Goal: Navigation & Orientation: Find specific page/section

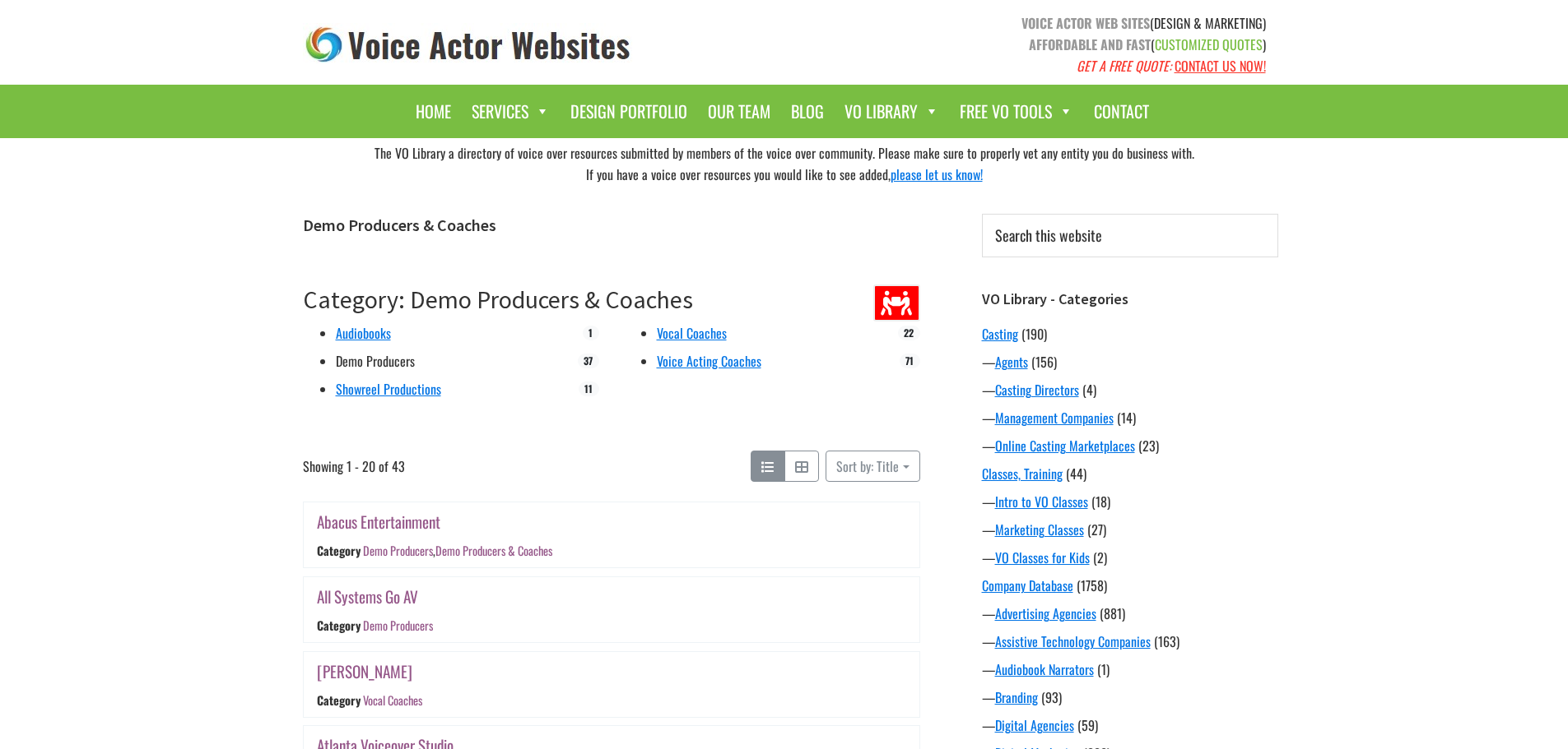
click at [382, 364] on link "Demo Producers" at bounding box center [375, 361] width 79 height 20
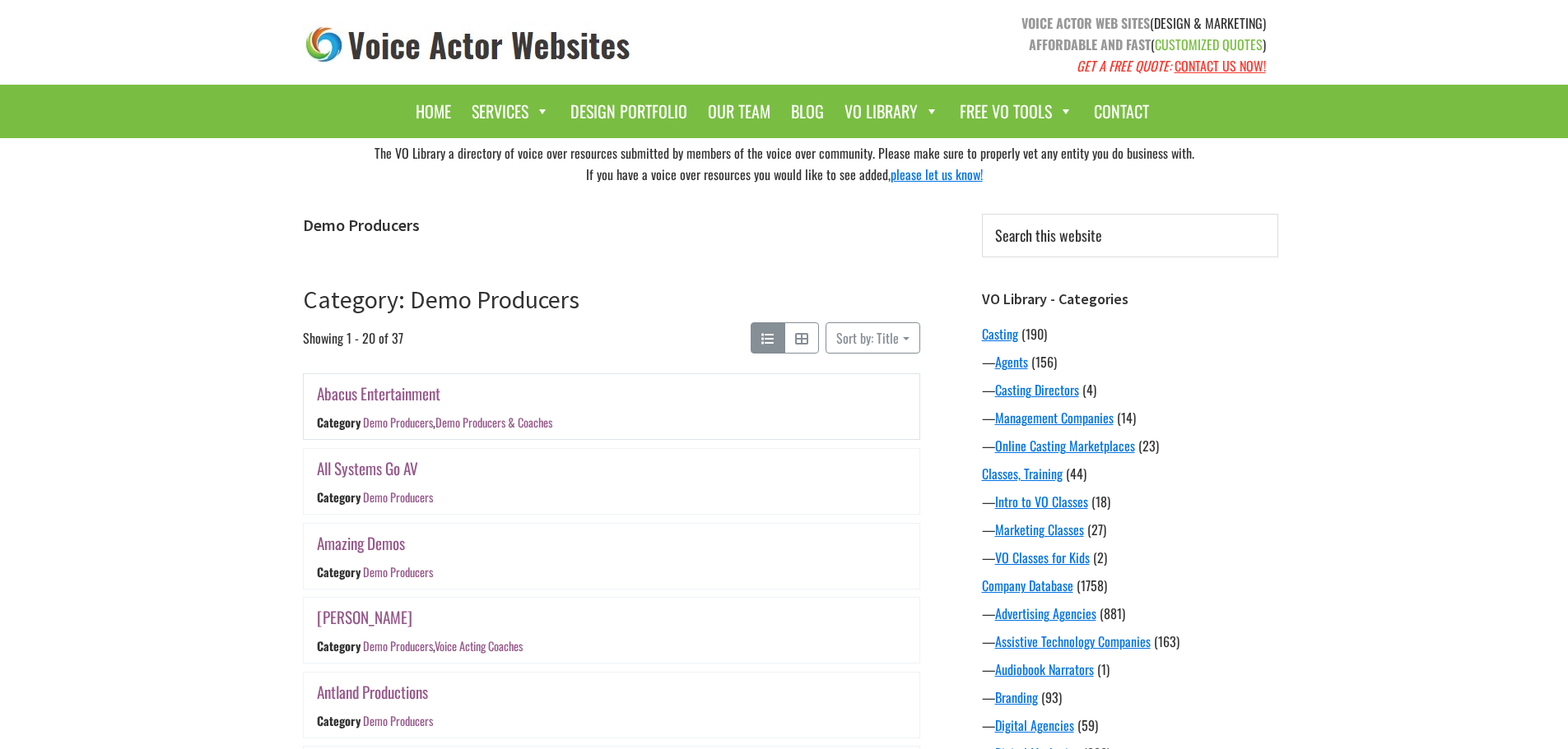
click at [371, 428] on link "Demo Producers" at bounding box center [397, 423] width 70 height 17
click at [419, 419] on link "Demo Producers" at bounding box center [397, 423] width 70 height 17
